Goal: Task Accomplishment & Management: Use online tool/utility

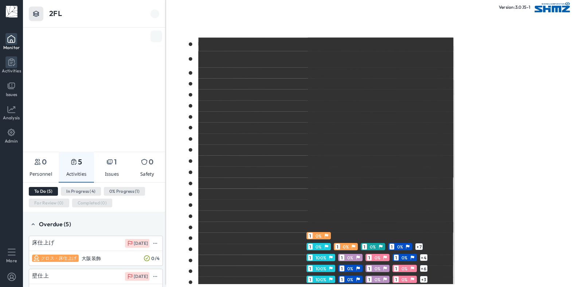
click at [6, 74] on li "Activities" at bounding box center [11, 65] width 23 height 23
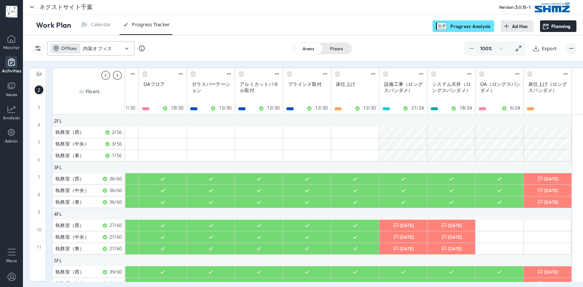
scroll to position [0, 2440]
click at [34, 8] on img at bounding box center [32, 7] width 6 height 6
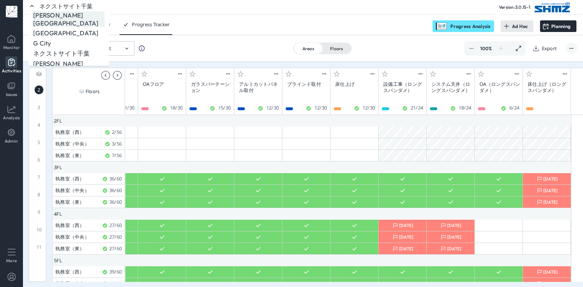
click at [50, 19] on p "[PERSON_NAME][GEOGRAPHIC_DATA]" at bounding box center [68, 19] width 71 height 16
